Goal: Information Seeking & Learning: Learn about a topic

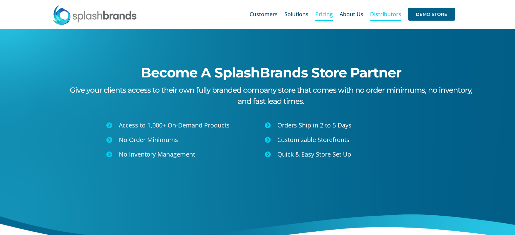
click at [323, 15] on span "Pricing" at bounding box center [324, 14] width 18 height 5
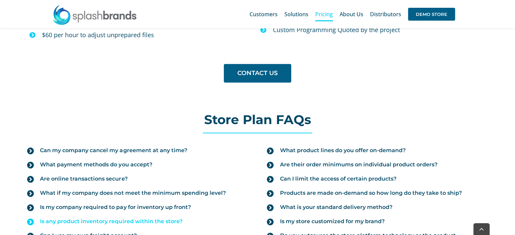
scroll to position [711, 0]
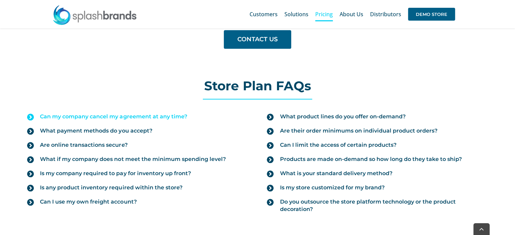
click at [33, 117] on icon at bounding box center [30, 117] width 7 height 7
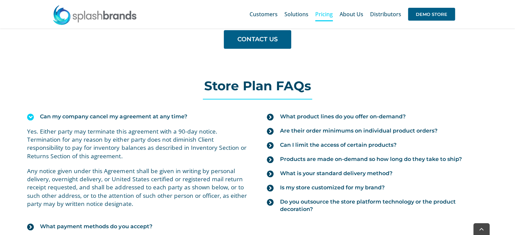
click at [30, 117] on icon at bounding box center [30, 117] width 7 height 7
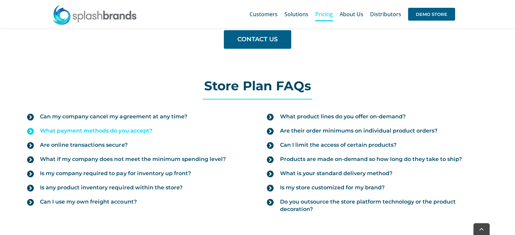
click at [31, 129] on icon at bounding box center [30, 131] width 7 height 7
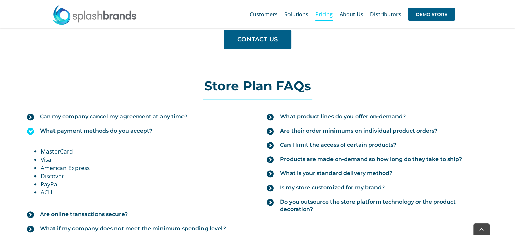
click at [31, 129] on icon at bounding box center [30, 131] width 7 height 7
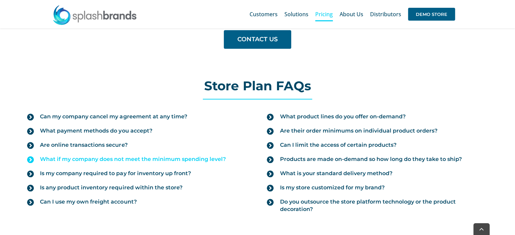
click at [30, 158] on icon at bounding box center [30, 160] width 7 height 7
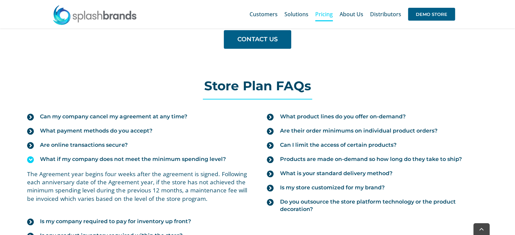
click at [30, 158] on icon at bounding box center [30, 160] width 7 height 7
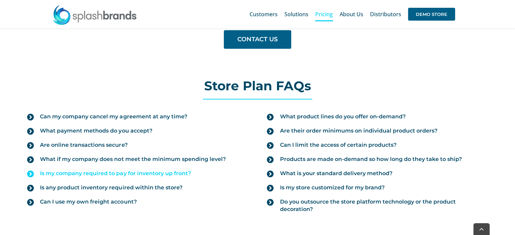
click at [30, 171] on icon at bounding box center [30, 174] width 7 height 7
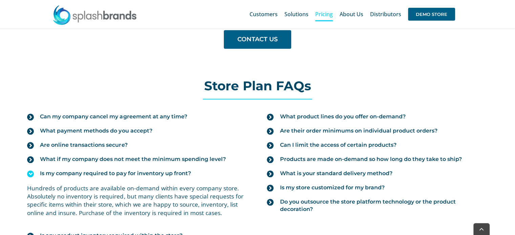
click at [30, 171] on icon at bounding box center [30, 174] width 7 height 7
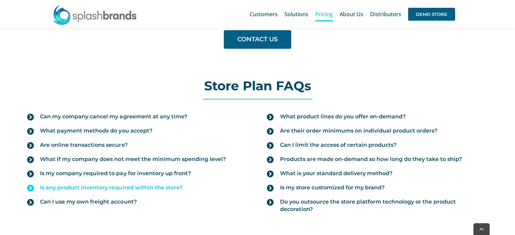
click at [30, 186] on icon at bounding box center [30, 188] width 7 height 7
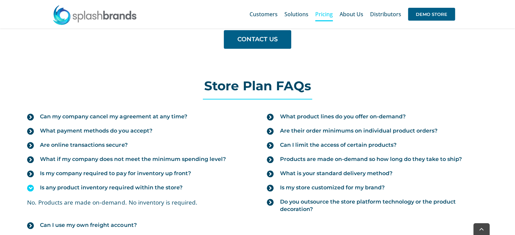
click at [30, 186] on icon at bounding box center [30, 188] width 7 height 7
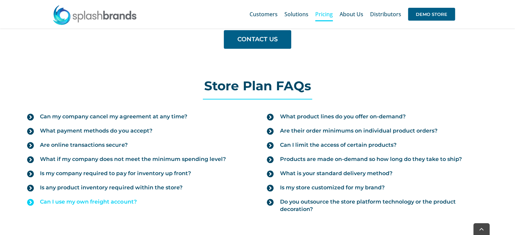
click at [30, 199] on icon at bounding box center [30, 202] width 7 height 7
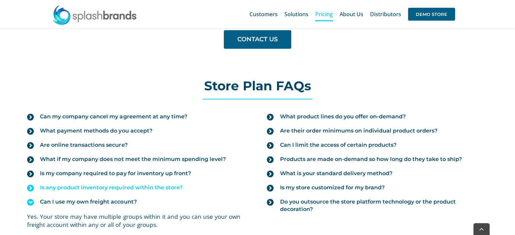
scroll to position [779, 0]
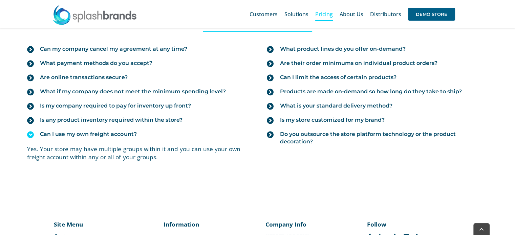
click at [31, 133] on icon at bounding box center [30, 134] width 7 height 7
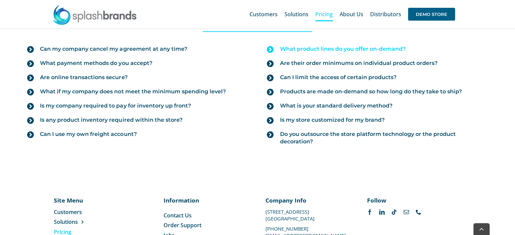
click at [271, 49] on icon at bounding box center [270, 49] width 7 height 7
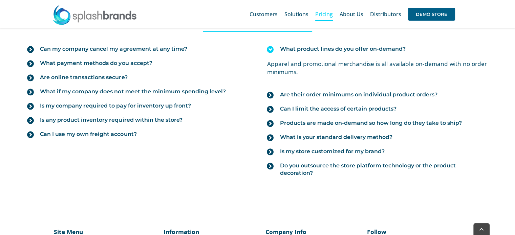
click at [271, 49] on icon at bounding box center [270, 49] width 7 height 7
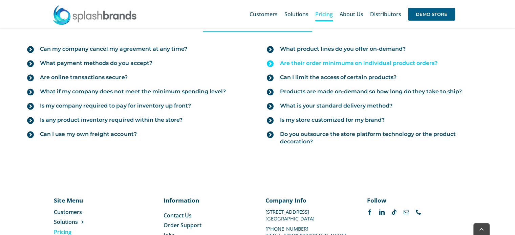
click at [271, 63] on icon at bounding box center [270, 63] width 7 height 7
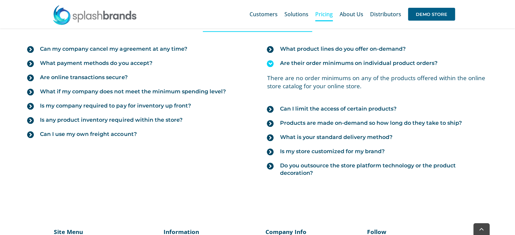
click at [271, 63] on icon at bounding box center [270, 63] width 7 height 7
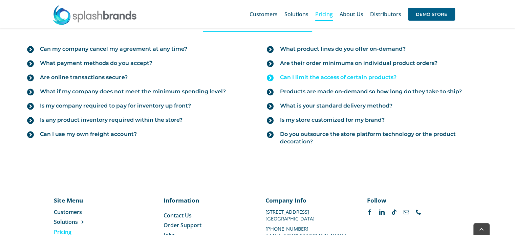
click at [270, 76] on icon at bounding box center [270, 78] width 7 height 7
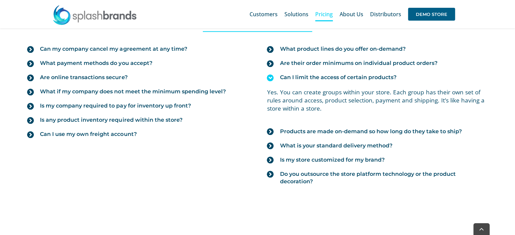
click at [270, 76] on icon at bounding box center [270, 78] width 7 height 7
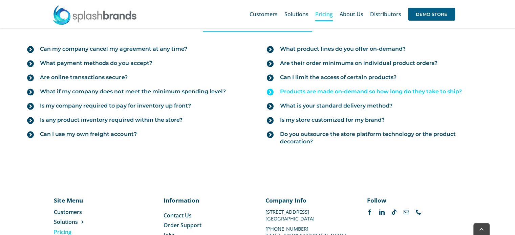
click at [271, 92] on icon at bounding box center [270, 92] width 7 height 7
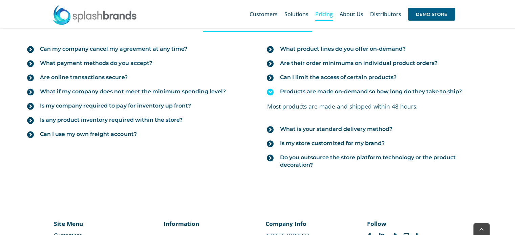
click at [271, 92] on icon at bounding box center [270, 92] width 7 height 7
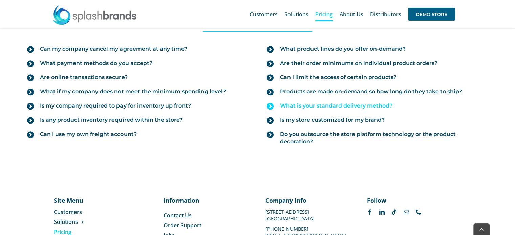
click at [271, 105] on icon at bounding box center [270, 106] width 7 height 7
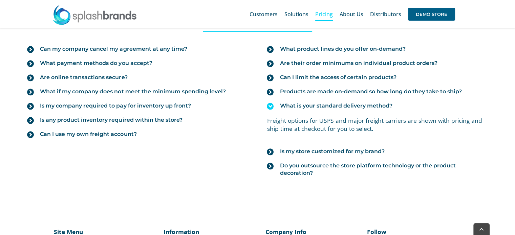
click at [271, 105] on icon at bounding box center [270, 106] width 7 height 7
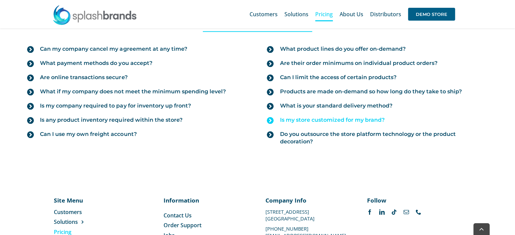
click at [270, 117] on icon at bounding box center [270, 120] width 7 height 7
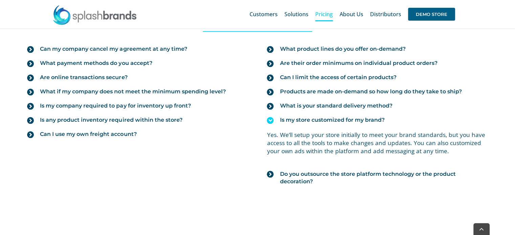
click at [270, 117] on icon at bounding box center [270, 120] width 7 height 7
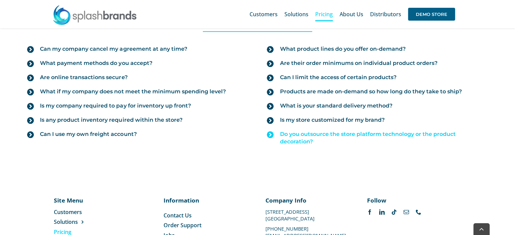
click at [270, 135] on icon at bounding box center [270, 134] width 7 height 7
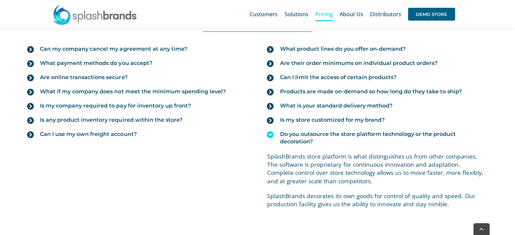
click at [270, 135] on icon at bounding box center [270, 134] width 7 height 7
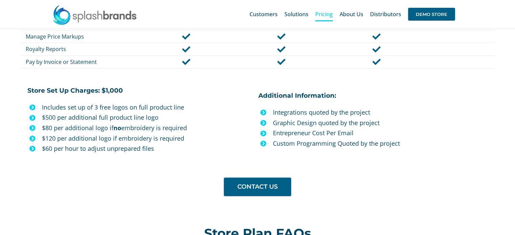
scroll to position [530, 0]
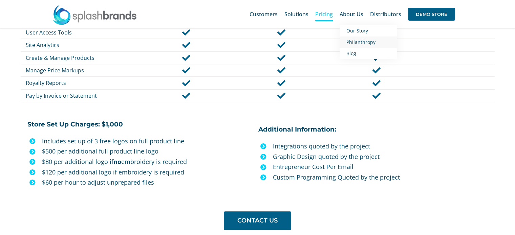
click at [356, 42] on span "Philanthropy" at bounding box center [361, 42] width 29 height 6
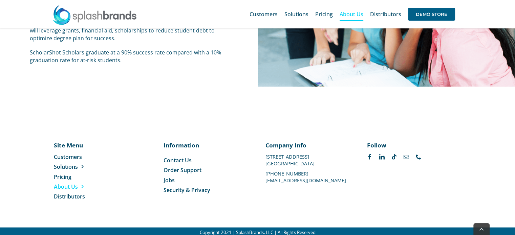
scroll to position [1386, 0]
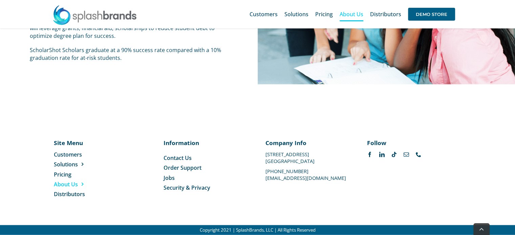
click at [86, 14] on img at bounding box center [95, 15] width 85 height 20
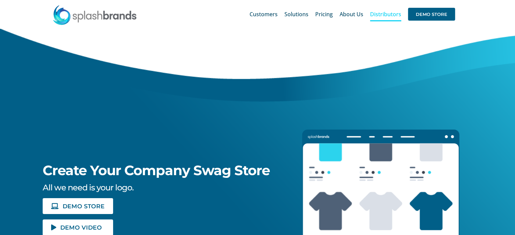
click at [381, 13] on span "Distributors" at bounding box center [385, 14] width 31 height 5
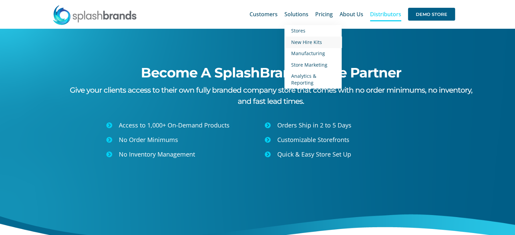
click at [298, 43] on span "New Hire Kits" at bounding box center [306, 42] width 31 height 6
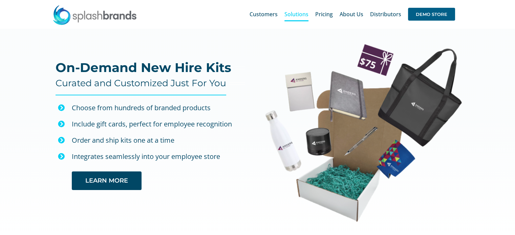
click at [88, 14] on img at bounding box center [95, 15] width 85 height 20
